Goal: Transaction & Acquisition: Purchase product/service

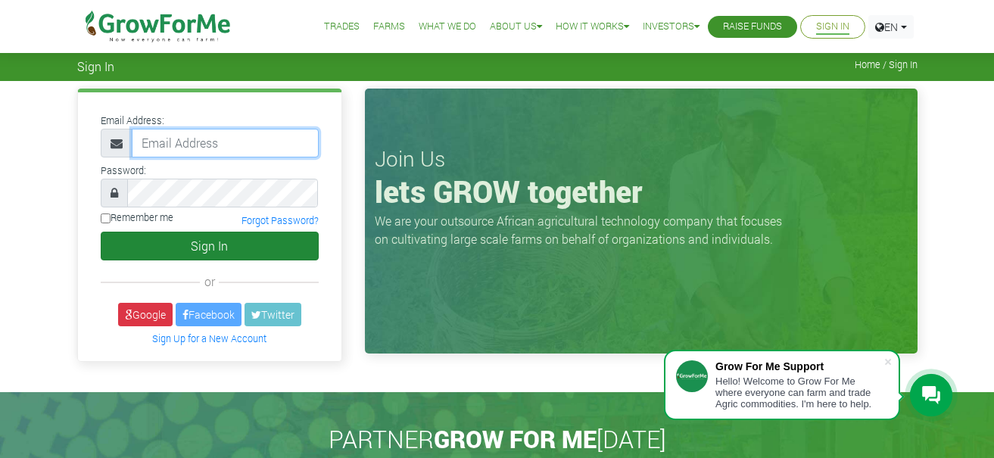
type input "[EMAIL_ADDRESS][DOMAIN_NAME]"
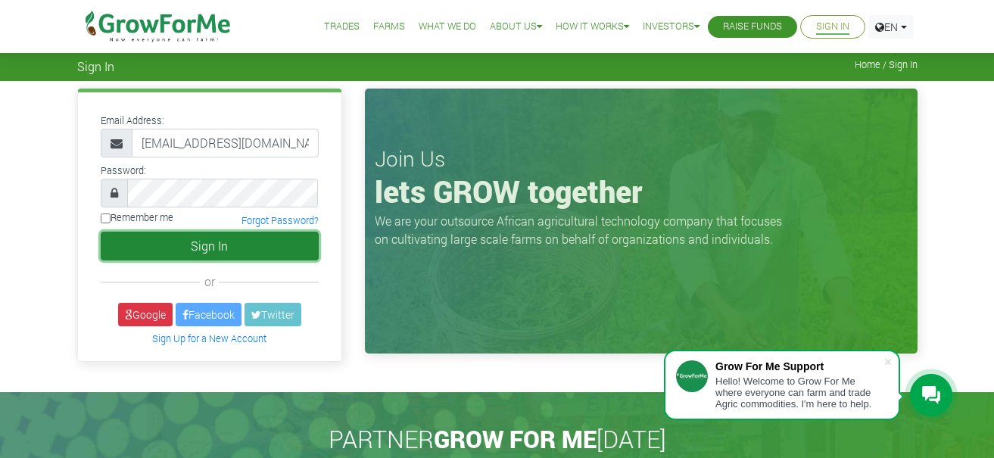
click at [260, 244] on button "Sign In" at bounding box center [210, 246] width 218 height 29
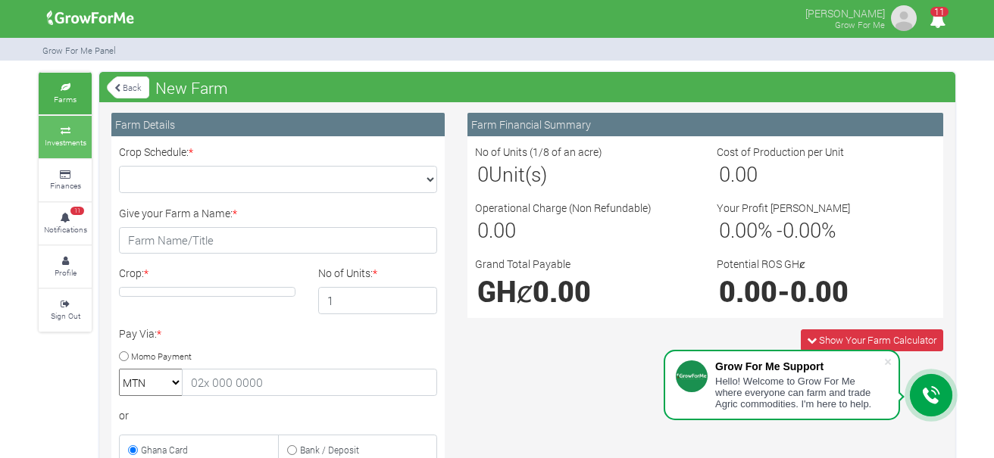
click at [61, 123] on link "Investments" at bounding box center [65, 137] width 53 height 42
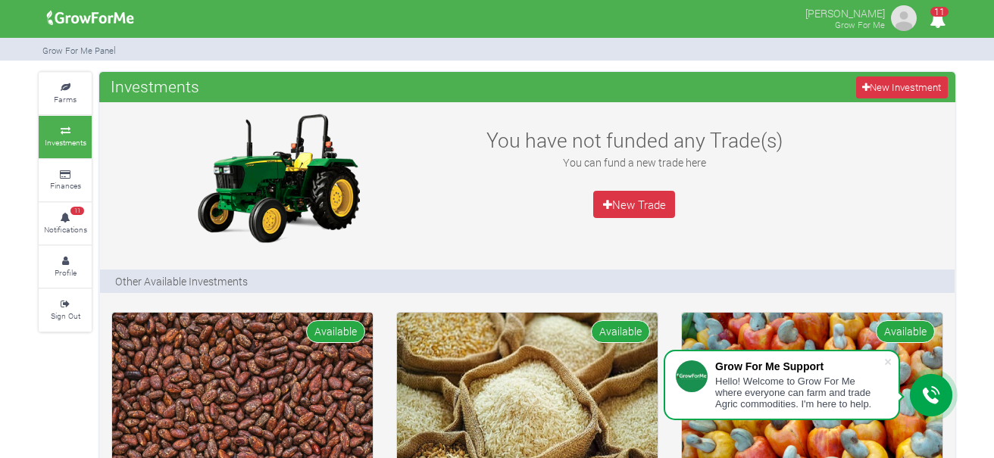
scroll to position [401, 0]
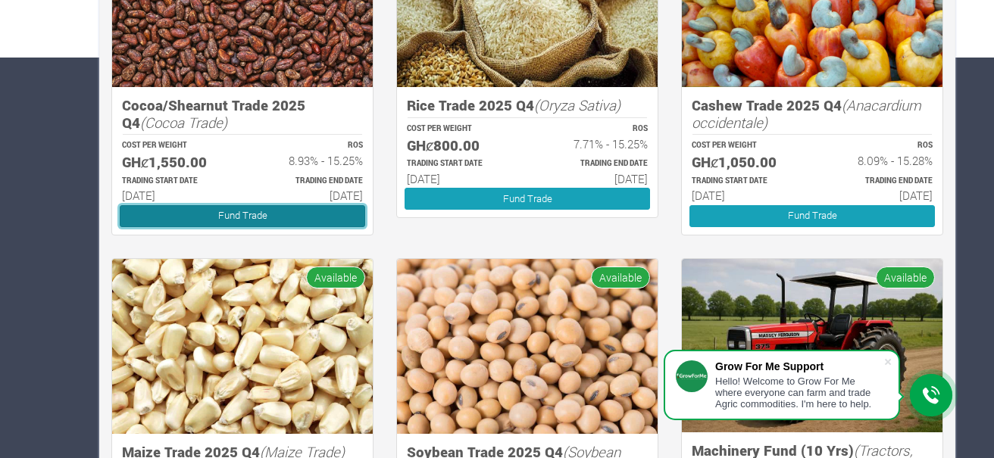
click at [305, 221] on link "Fund Trade" at bounding box center [242, 216] width 245 height 22
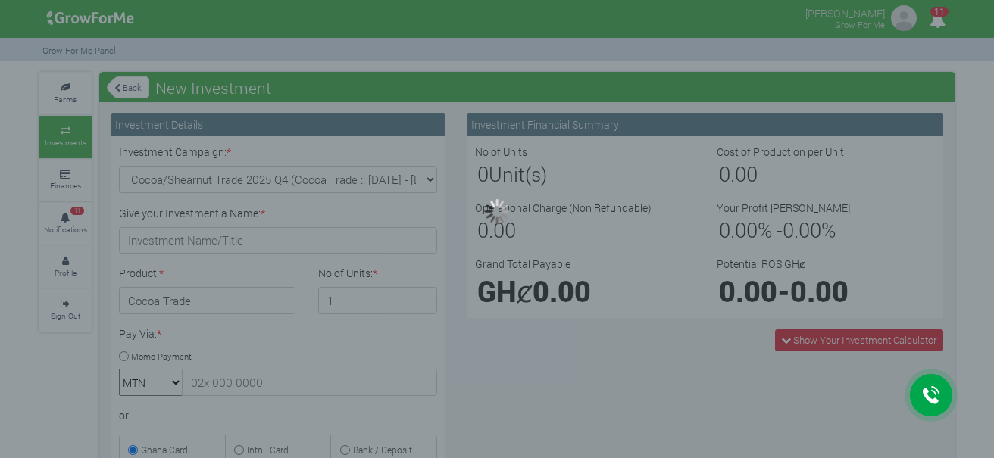
type input "1"
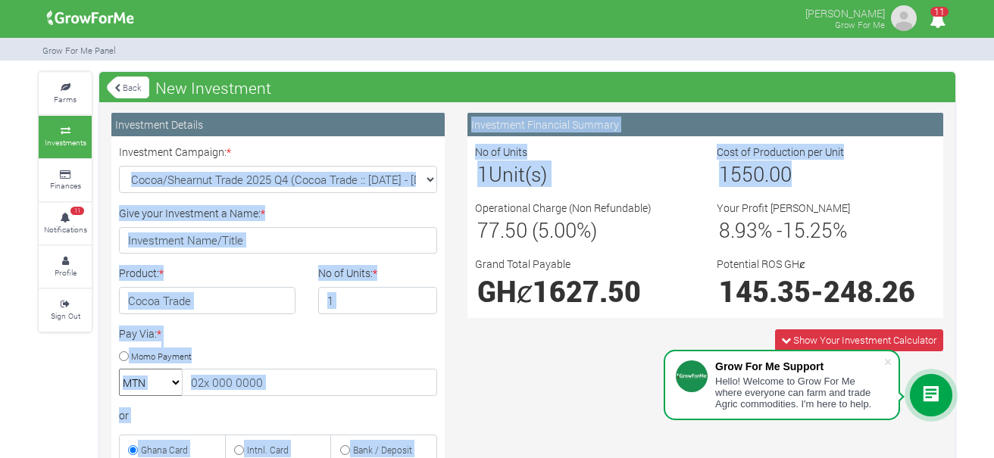
drag, startPoint x: 860, startPoint y: 183, endPoint x: 441, endPoint y: 133, distance: 422.4
click at [441, 133] on div "Investment Details Investment Campaign: * Cocoa/Shearnut Trade 2025 Q4 (Cocoa T…" at bounding box center [527, 435] width 854 height 644
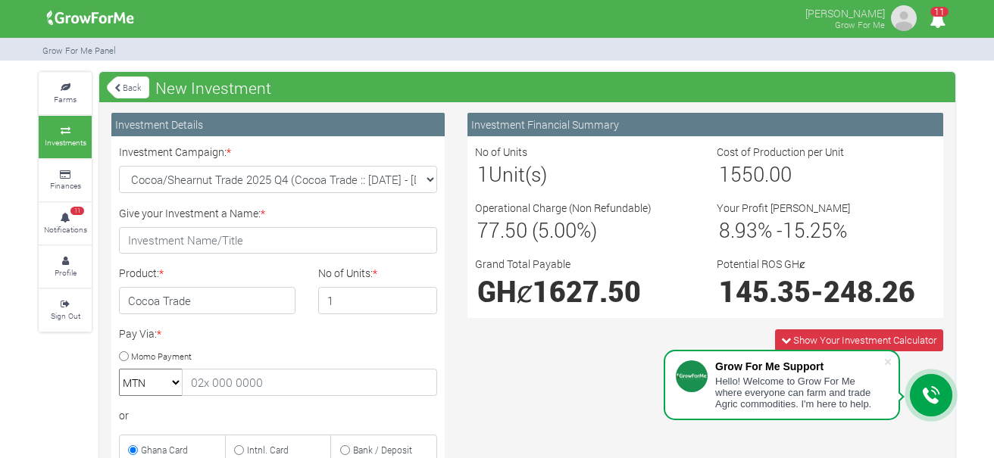
click at [992, 276] on div "Farms Investments Finances 11 Notifications Profile Sign Out Back New Investmen…" at bounding box center [497, 435] width 994 height 726
